Goal: Download file/media

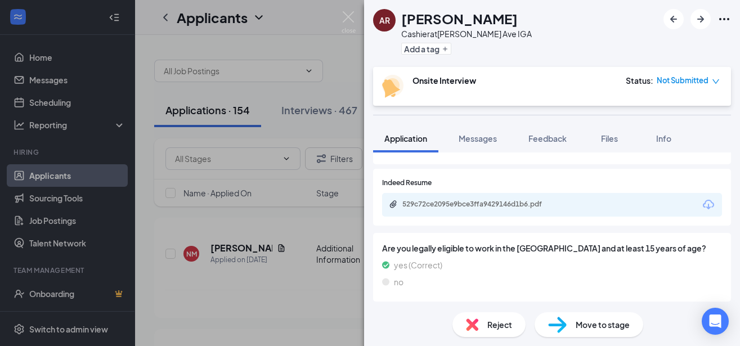
scroll to position [122, 0]
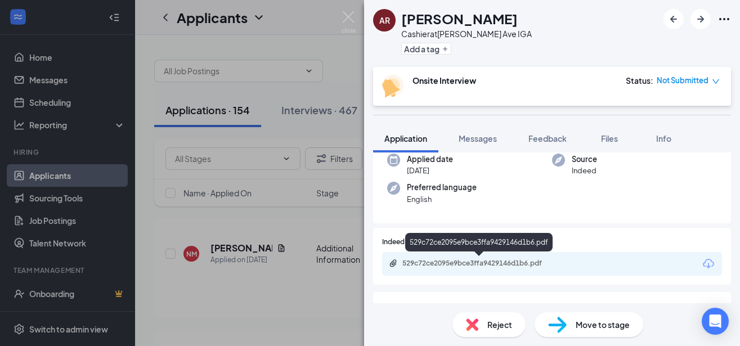
click at [506, 262] on div "529c72ce2095e9bce3ffa9429146d1b6.pdf" at bounding box center [481, 263] width 158 height 9
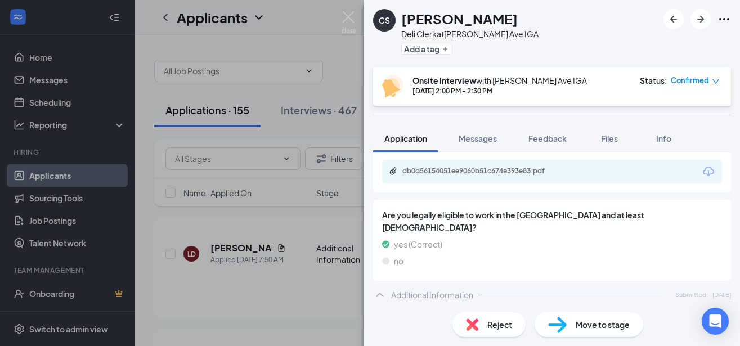
scroll to position [122, 0]
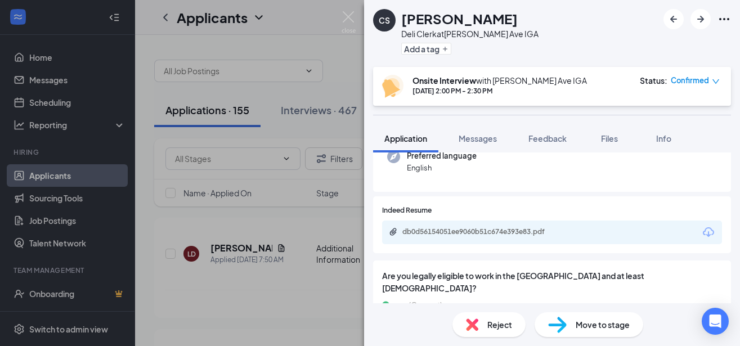
click at [496, 227] on div "db0d56154051ee9060b51c674e393e83.pdf" at bounding box center [481, 231] width 158 height 9
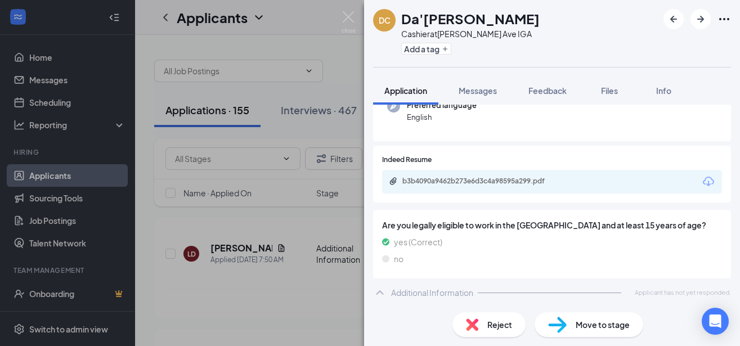
scroll to position [125, 0]
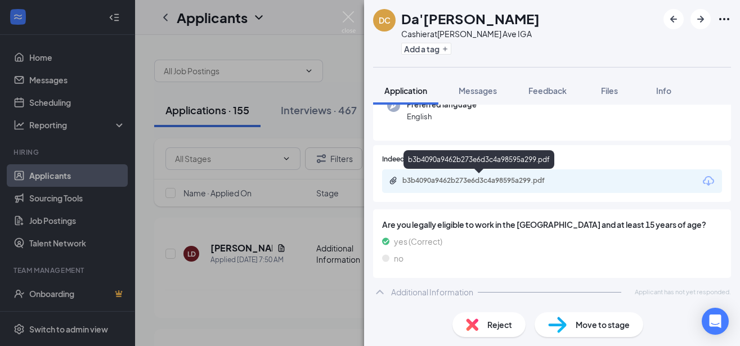
click at [479, 178] on div "b3b4090a9462b273e6d3c4a98595a299.pdf" at bounding box center [481, 180] width 158 height 9
